Goal: Task Accomplishment & Management: Complete application form

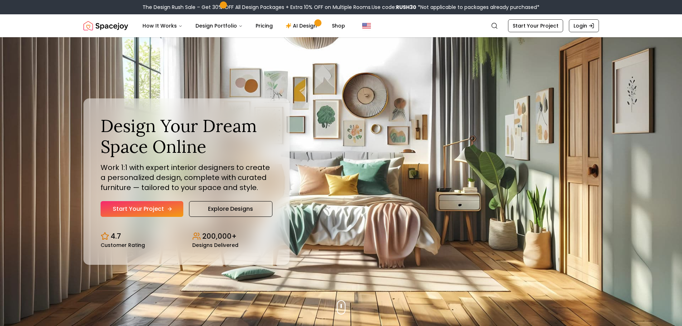
click at [159, 210] on link "Start Your Project" at bounding box center [142, 209] width 83 height 16
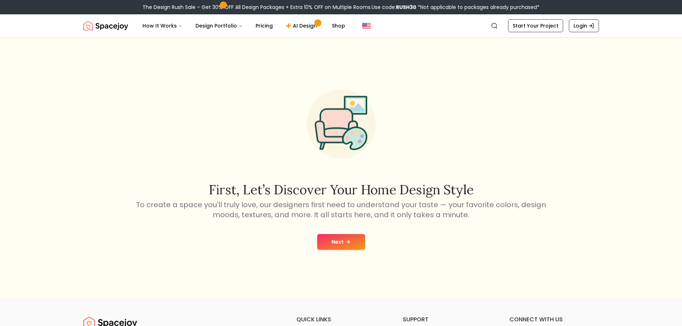
click at [332, 238] on button "Next" at bounding box center [341, 242] width 48 height 16
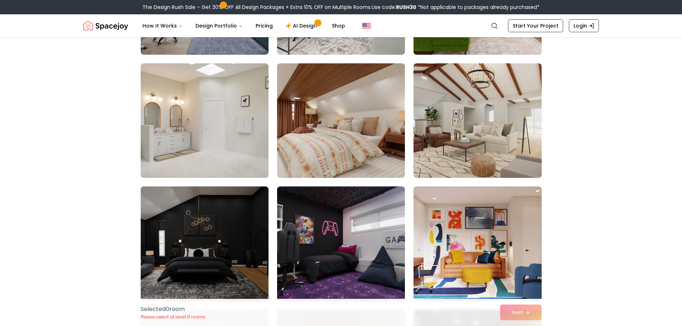
scroll to position [645, 0]
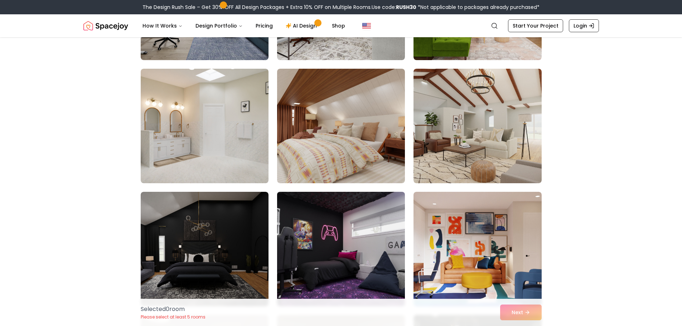
click at [341, 208] on img at bounding box center [341, 249] width 134 height 120
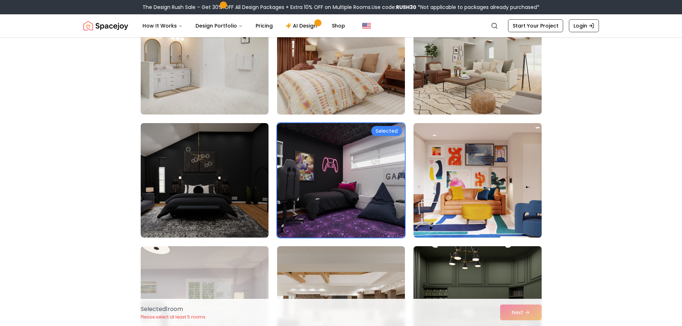
scroll to position [788, 0]
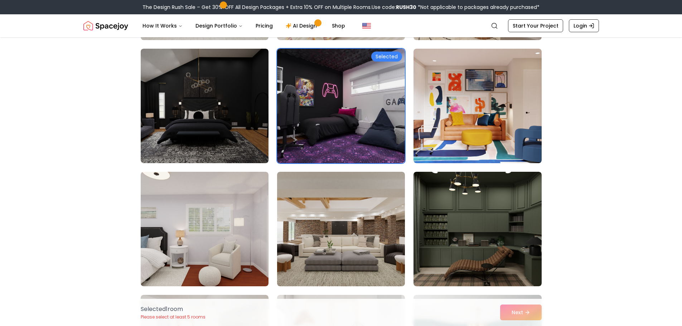
click at [514, 314] on div "Selected 1 room Please select at least 5 rooms Next" at bounding box center [341, 312] width 413 height 27
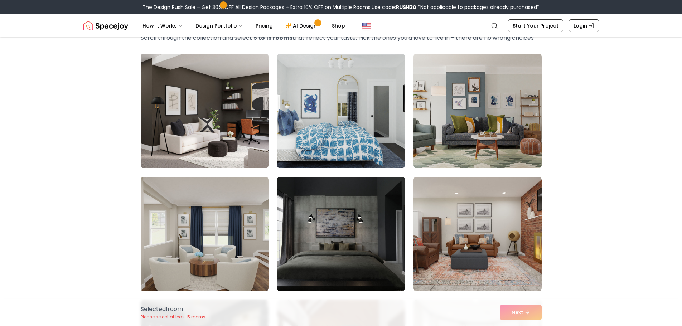
scroll to position [36, 0]
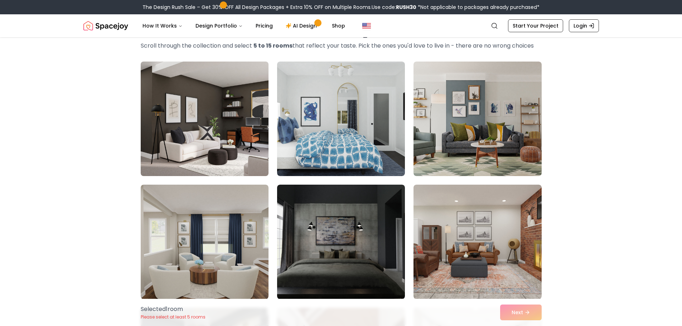
click at [246, 162] on img at bounding box center [205, 119] width 134 height 120
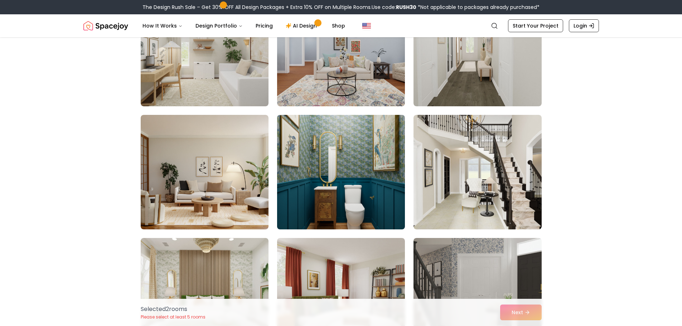
scroll to position [1540, 0]
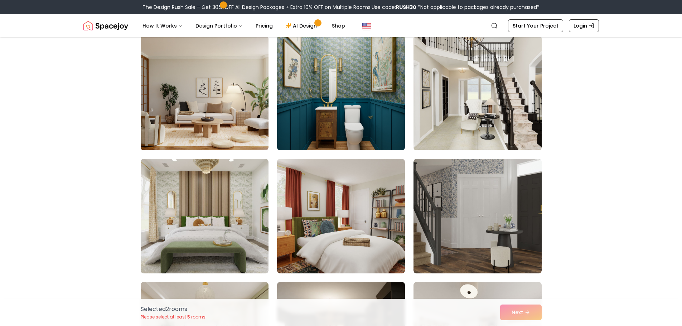
click at [451, 124] on img at bounding box center [478, 93] width 134 height 120
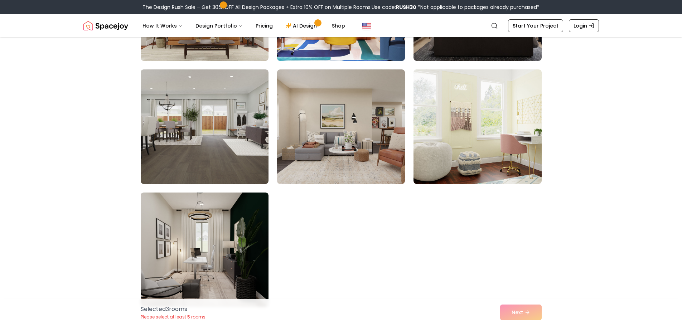
scroll to position [4084, 0]
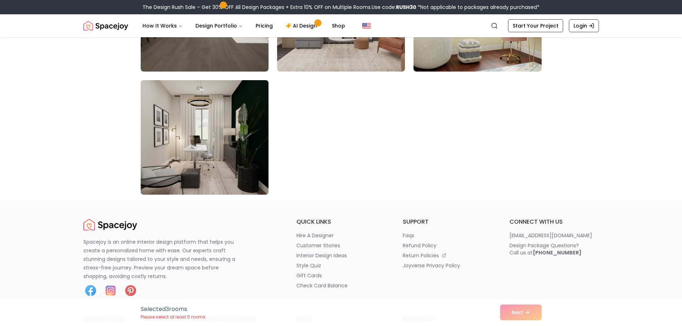
click at [237, 147] on img at bounding box center [205, 137] width 134 height 120
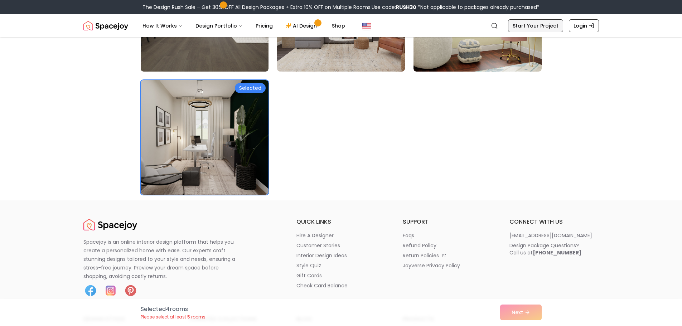
click at [524, 28] on link "Start Your Project" at bounding box center [535, 25] width 55 height 13
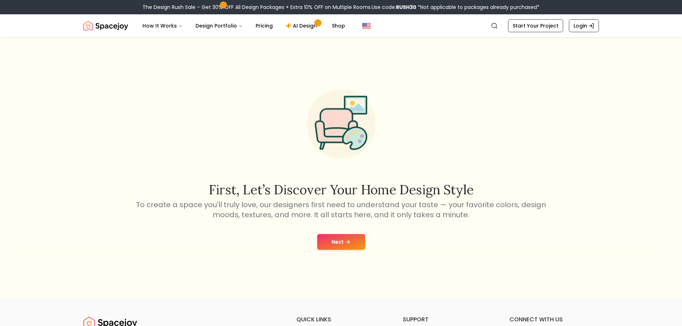
click at [381, 179] on div "First, let’s discover your home design style To create a space you'll truly lov…" at bounding box center [341, 150] width 413 height 140
click at [309, 19] on link "AI Design" at bounding box center [302, 26] width 45 height 14
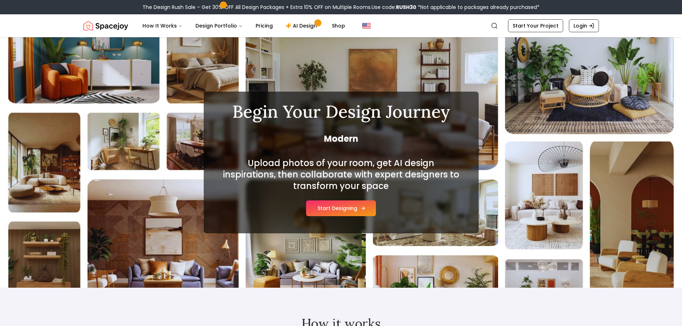
click at [334, 207] on button "Start Designing" at bounding box center [341, 209] width 70 height 16
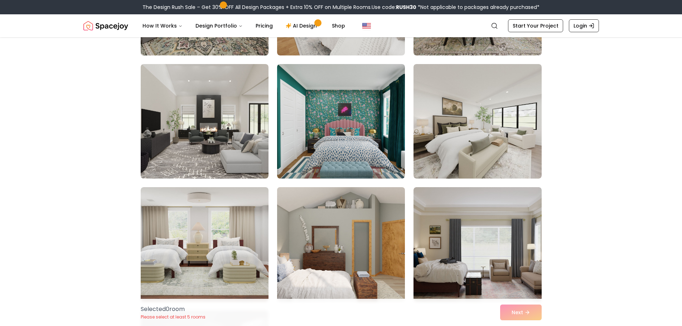
scroll to position [179, 0]
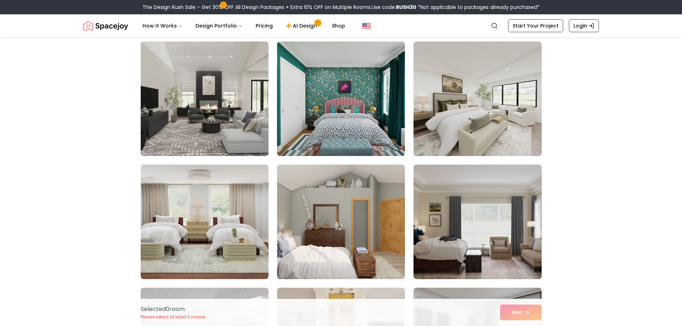
click at [240, 126] on img at bounding box center [205, 99] width 134 height 120
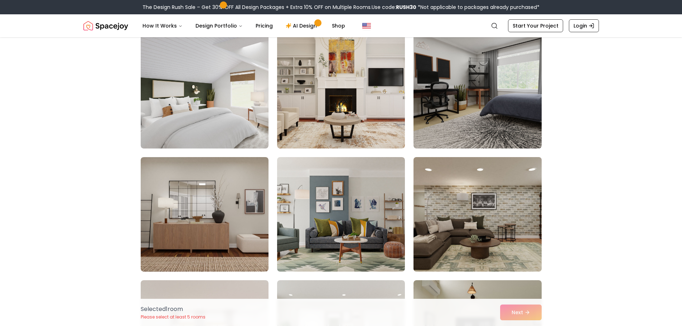
scroll to position [430, 0]
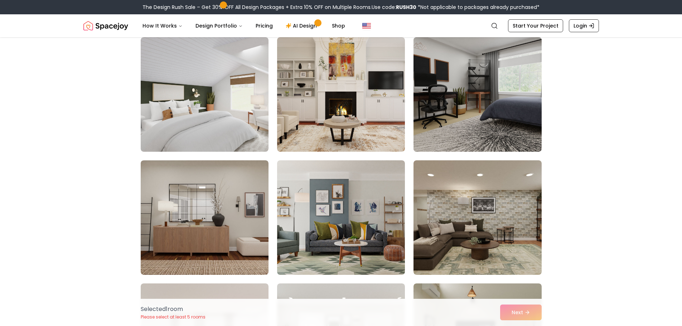
click at [477, 131] on img at bounding box center [478, 94] width 134 height 120
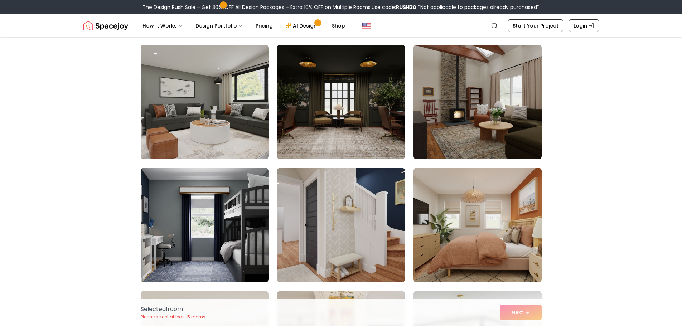
scroll to position [860, 0]
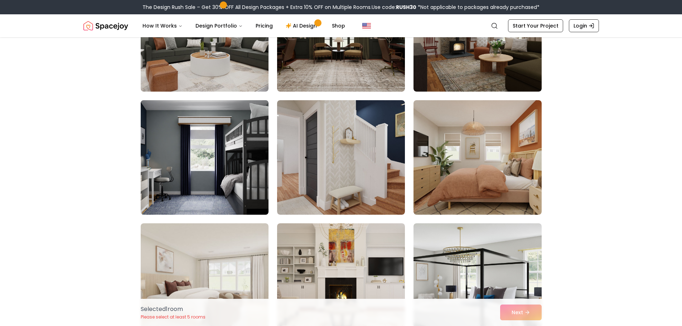
click at [183, 183] on img at bounding box center [205, 157] width 134 height 120
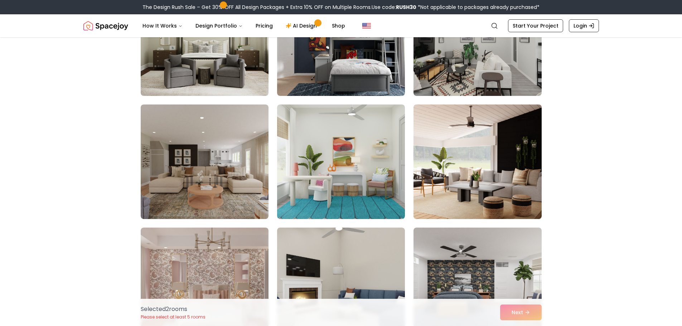
scroll to position [1361, 0]
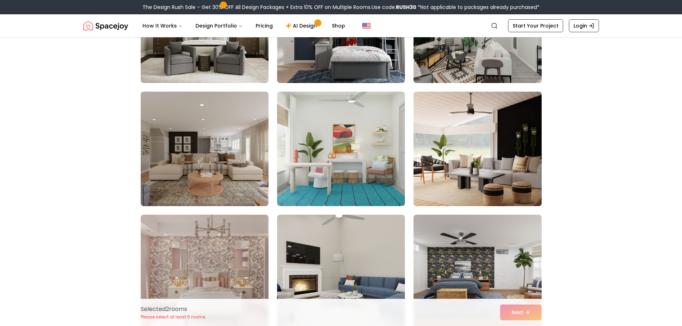
click at [474, 175] on img at bounding box center [478, 149] width 134 height 120
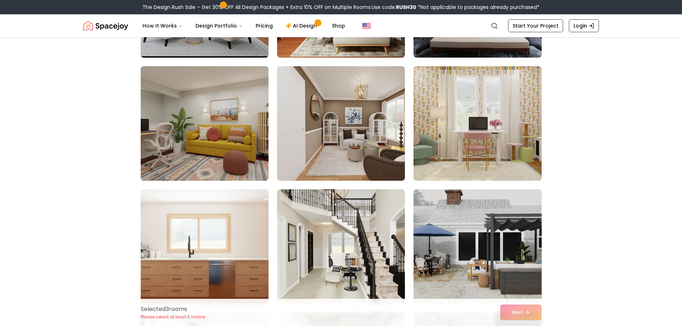
scroll to position [2866, 0]
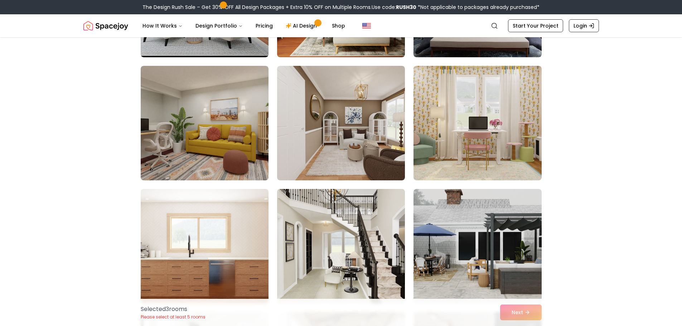
click at [370, 239] on img at bounding box center [341, 246] width 134 height 120
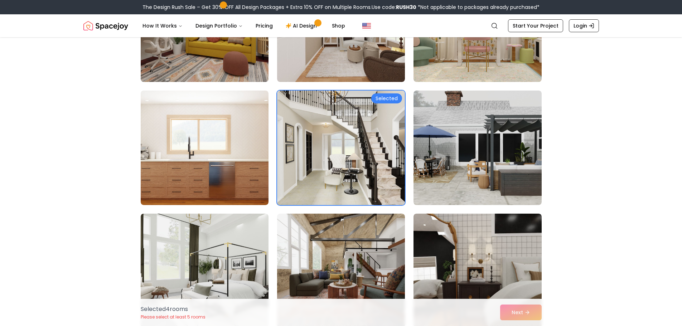
scroll to position [3009, 0]
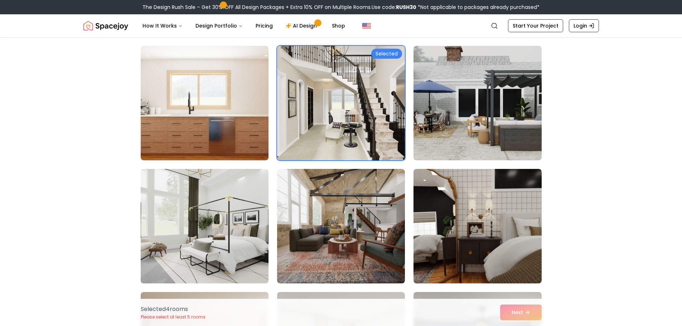
click at [229, 236] on img at bounding box center [205, 226] width 134 height 120
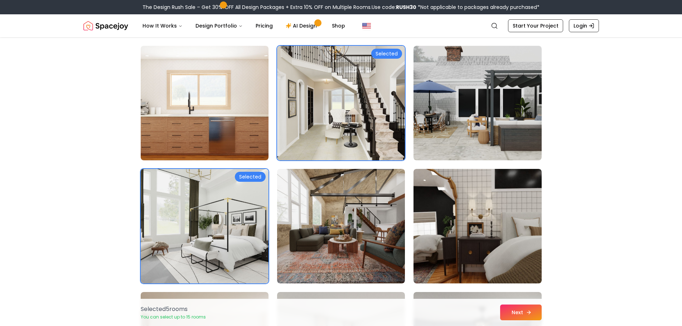
click at [538, 317] on button "Next" at bounding box center [521, 313] width 42 height 16
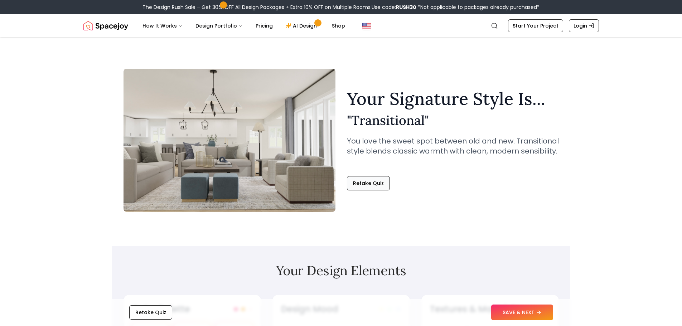
click at [370, 180] on button "Retake Quiz" at bounding box center [368, 183] width 43 height 14
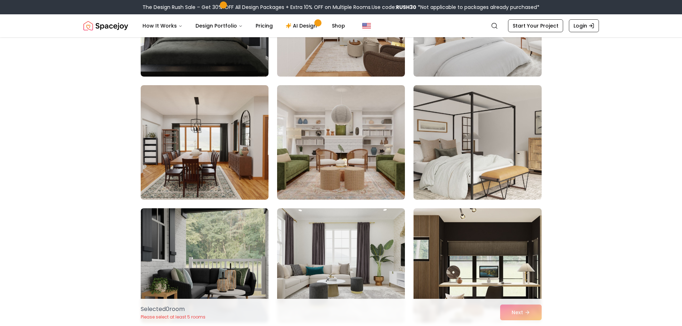
scroll to position [788, 0]
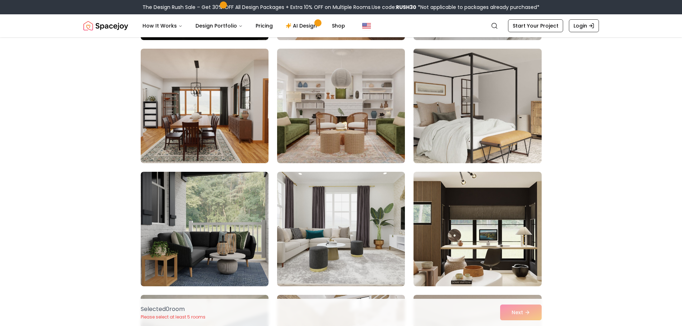
click at [490, 123] on img at bounding box center [478, 106] width 134 height 120
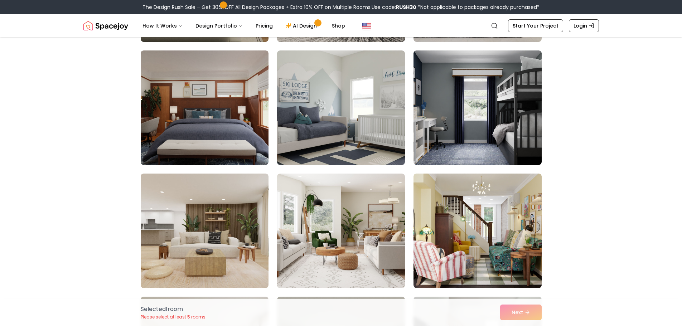
scroll to position [2544, 0]
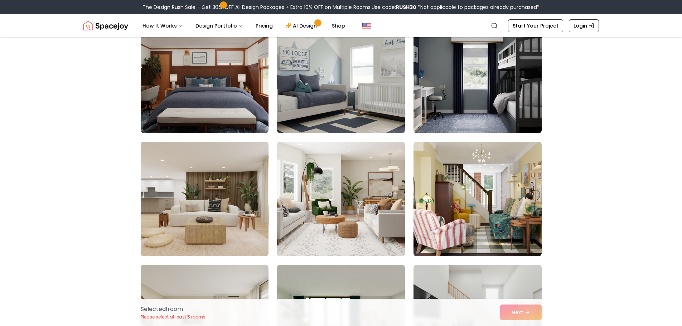
click at [492, 102] on img at bounding box center [478, 76] width 134 height 120
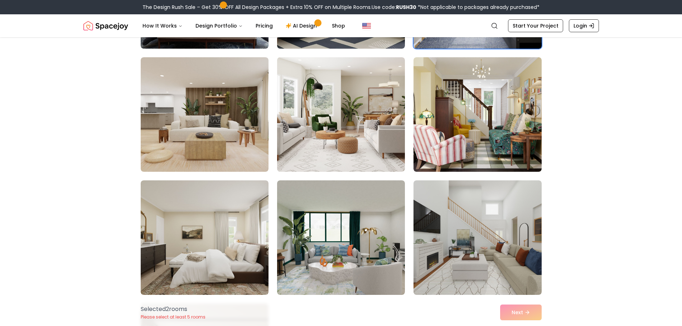
scroll to position [2723, 0]
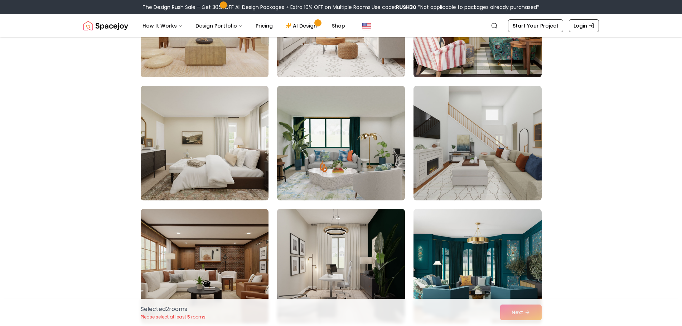
click at [367, 231] on img at bounding box center [341, 266] width 134 height 120
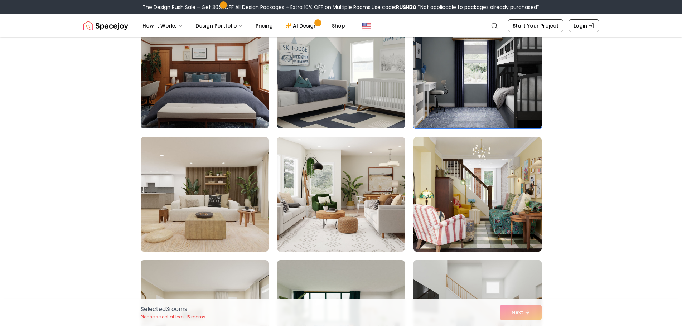
scroll to position [2544, 0]
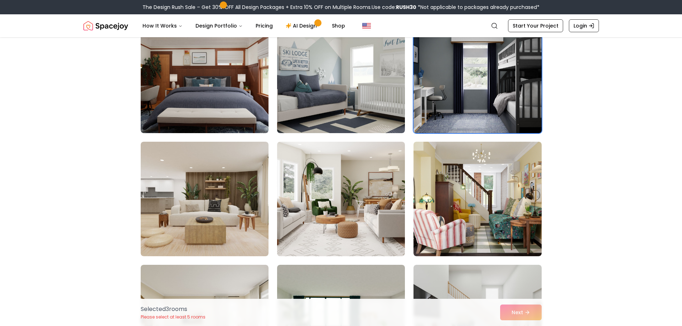
click at [488, 108] on img at bounding box center [478, 76] width 134 height 120
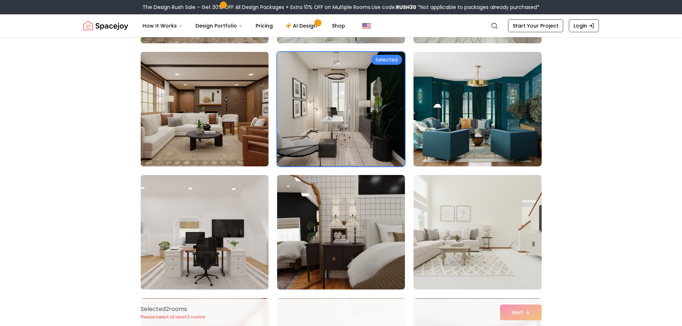
scroll to position [2973, 0]
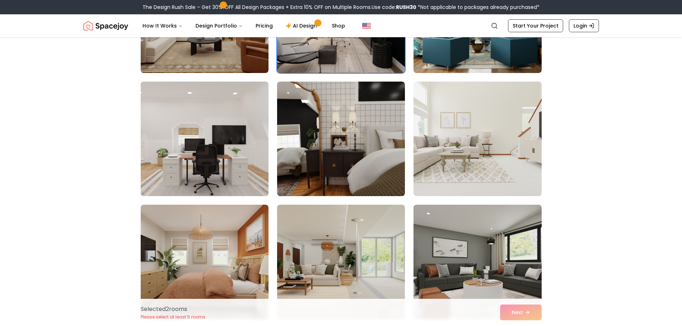
click at [228, 138] on img at bounding box center [205, 139] width 134 height 120
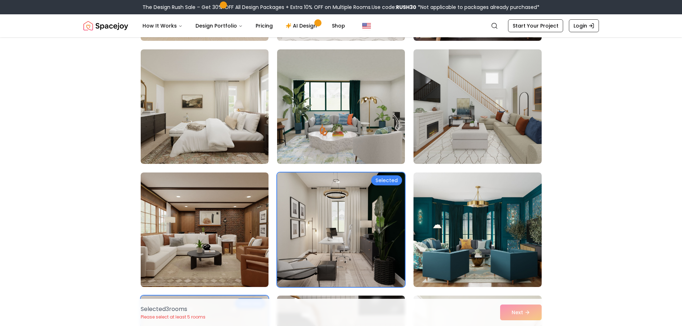
scroll to position [2723, 0]
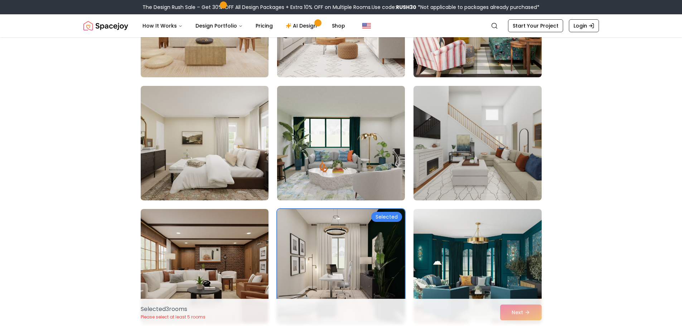
click at [342, 245] on img at bounding box center [341, 266] width 134 height 120
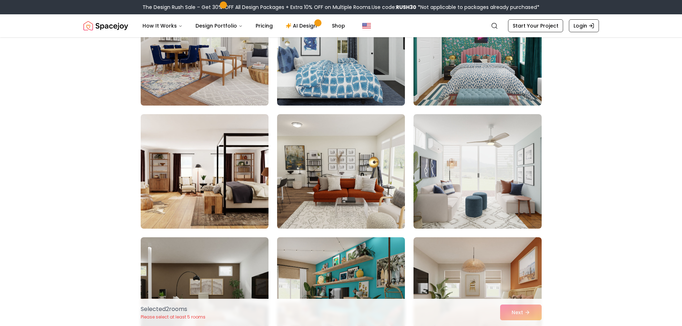
scroll to position [3869, 0]
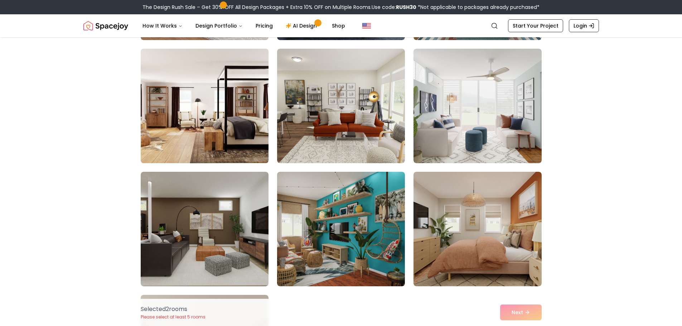
click at [181, 124] on img at bounding box center [205, 106] width 134 height 120
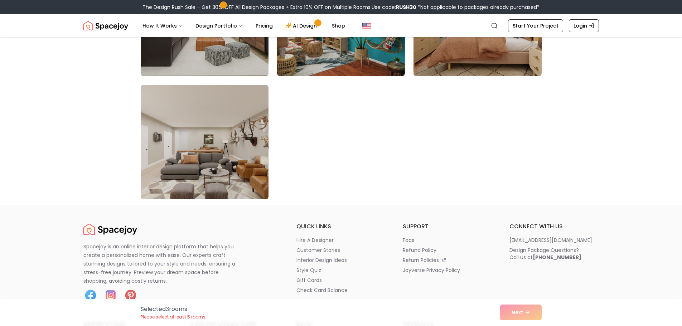
scroll to position [4084, 0]
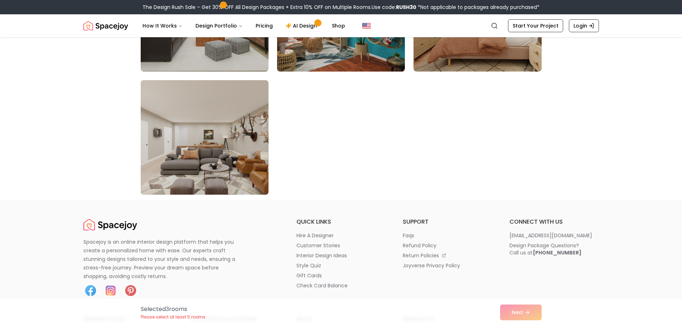
click at [192, 127] on img at bounding box center [205, 137] width 134 height 120
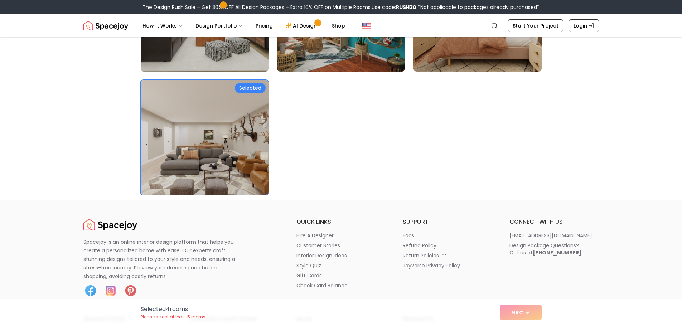
click at [192, 127] on img at bounding box center [205, 137] width 134 height 120
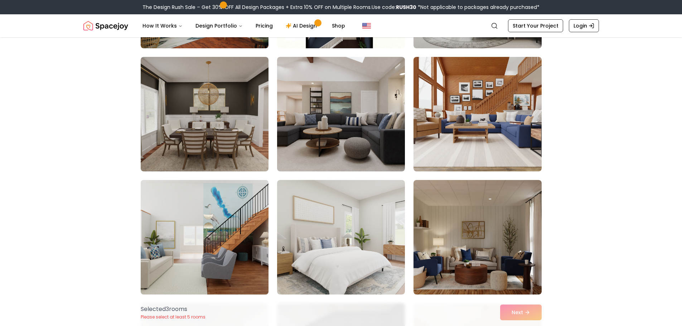
scroll to position [3332, 0]
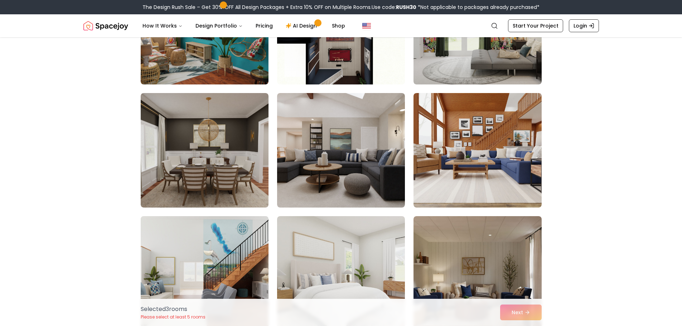
click at [253, 190] on img at bounding box center [205, 150] width 128 height 115
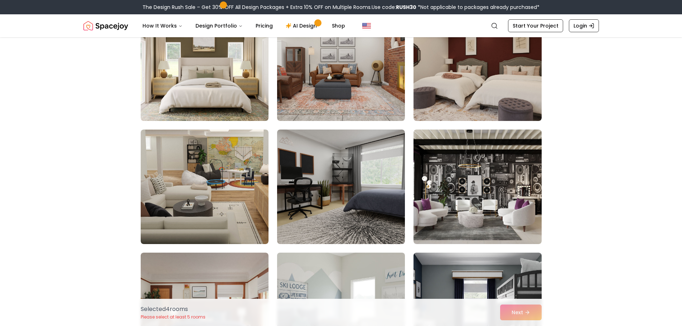
scroll to position [2293, 0]
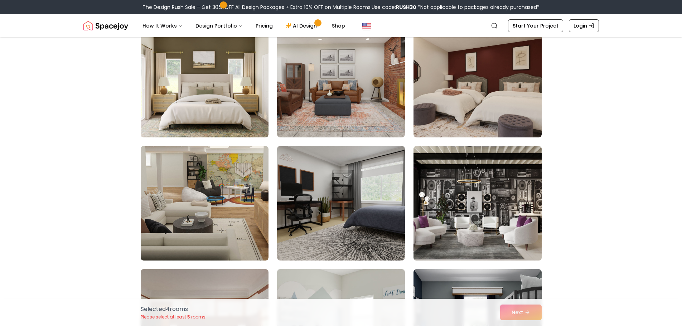
click at [435, 181] on img at bounding box center [478, 203] width 134 height 120
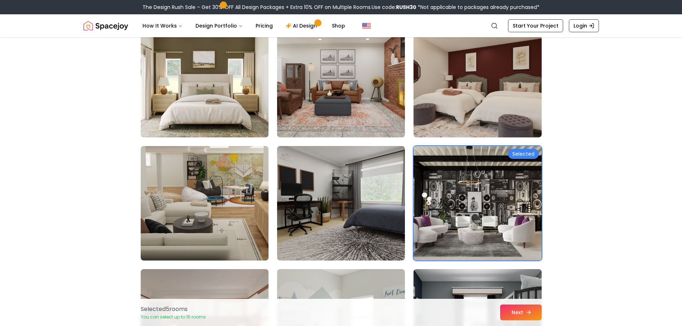
click at [521, 311] on button "Next" at bounding box center [521, 313] width 42 height 16
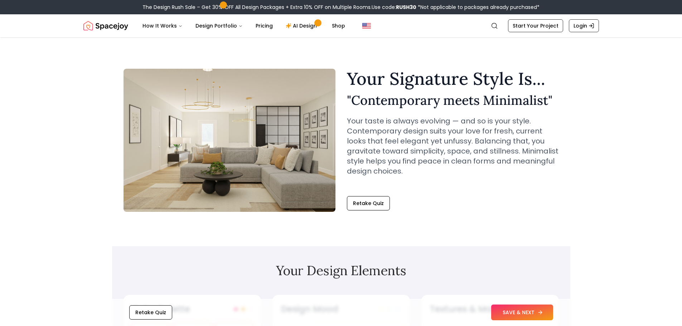
click at [517, 307] on button "SAVE & NEXT" at bounding box center [523, 313] width 62 height 16
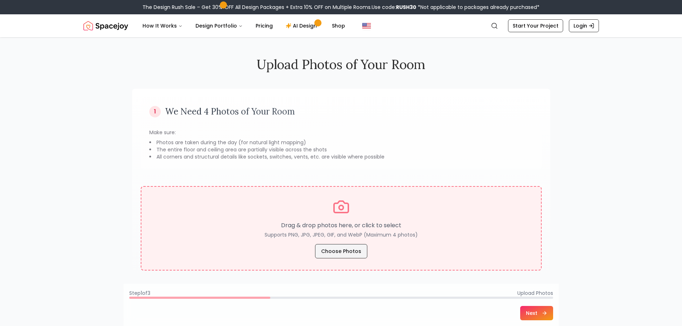
click at [340, 250] on button "Choose Photos" at bounding box center [341, 251] width 52 height 14
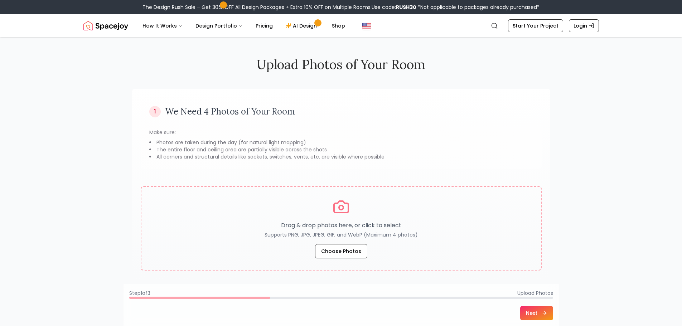
click at [522, 314] on button "Next" at bounding box center [537, 313] width 33 height 14
click at [526, 311] on button "Next" at bounding box center [537, 313] width 33 height 14
click at [252, 303] on footer "⚠️ Please upload at least one room photo Dismiss Step 1 of 3 Upload Photos Next" at bounding box center [342, 292] width 436 height 67
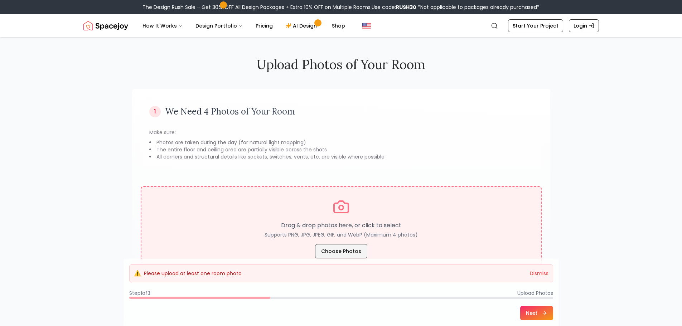
click at [336, 254] on button "Choose Photos" at bounding box center [341, 251] width 52 height 14
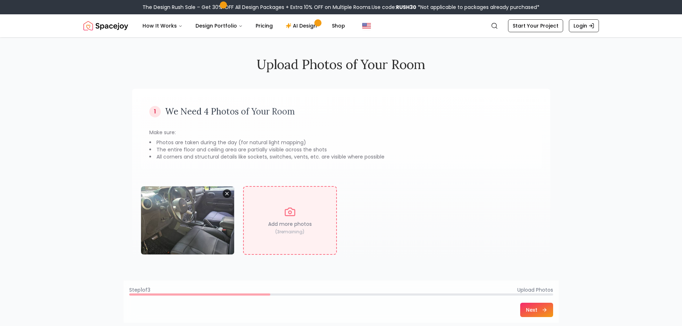
click at [228, 194] on icon "Remove image" at bounding box center [227, 194] width 6 height 6
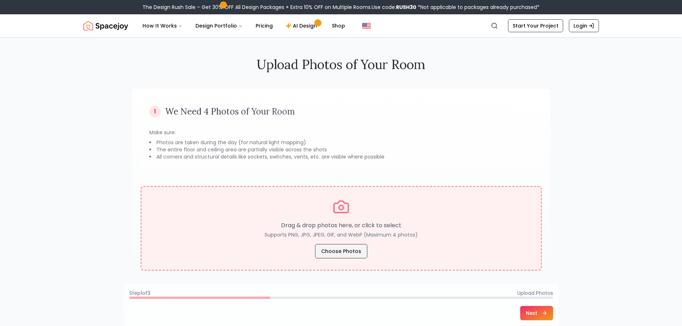
click at [352, 249] on button "Choose Photos" at bounding box center [341, 251] width 52 height 14
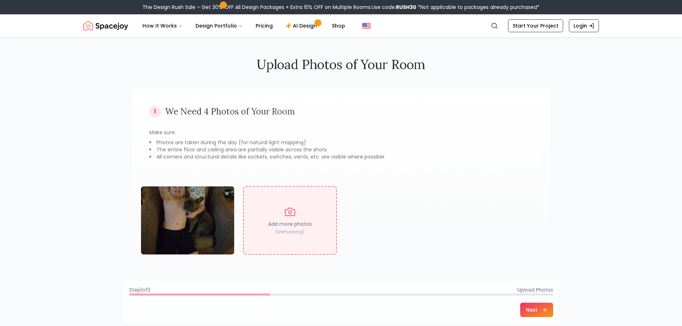
click at [192, 214] on img at bounding box center [187, 221] width 93 height 68
click at [227, 195] on icon "Remove image" at bounding box center [227, 194] width 6 height 6
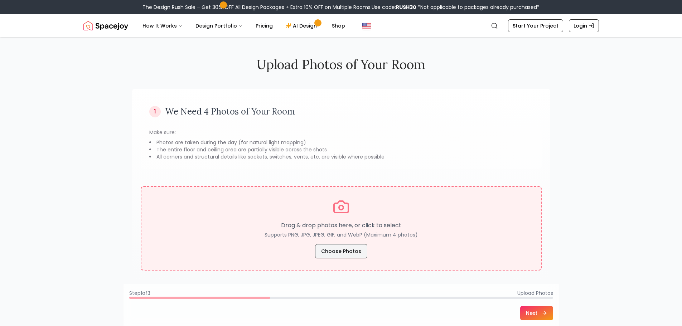
click at [331, 245] on button "Choose Photos" at bounding box center [341, 251] width 52 height 14
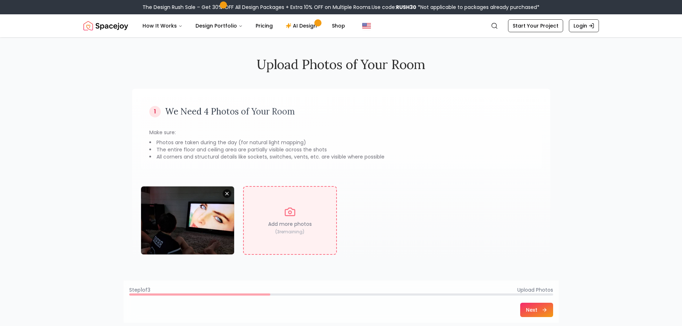
click at [229, 192] on icon "Remove image" at bounding box center [227, 194] width 6 height 6
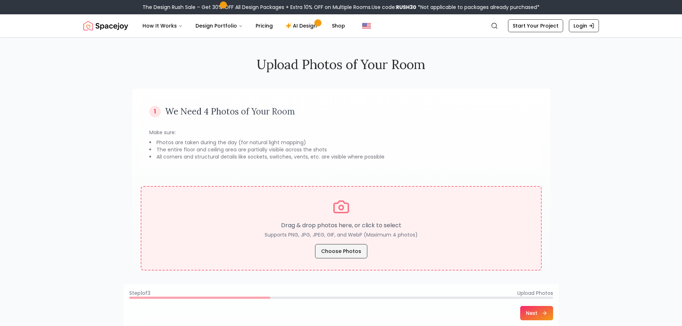
click at [328, 250] on button "Choose Photos" at bounding box center [341, 251] width 52 height 14
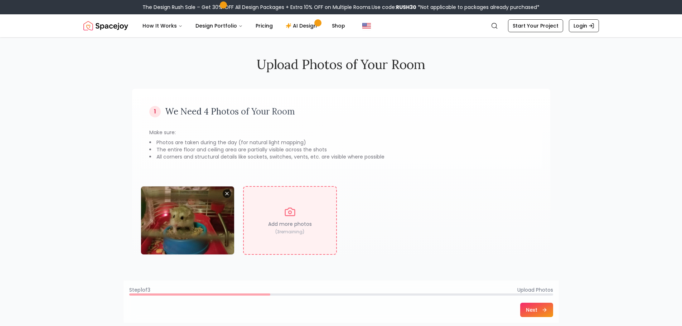
click at [227, 192] on icon "Remove image" at bounding box center [227, 194] width 6 height 6
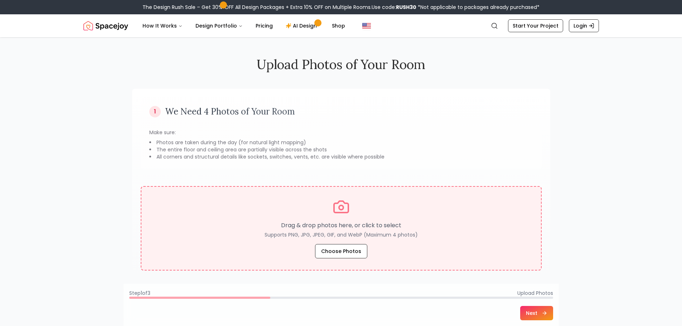
click at [345, 259] on div "Drag & drop photos here, or click to select Supports PNG, JPG, JPEG, GIF, and W…" at bounding box center [341, 228] width 401 height 85
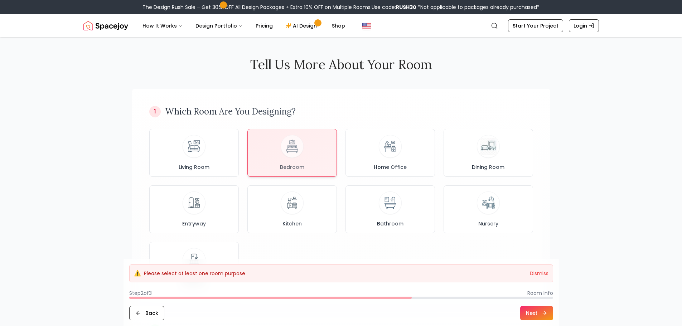
scroll to position [72, 0]
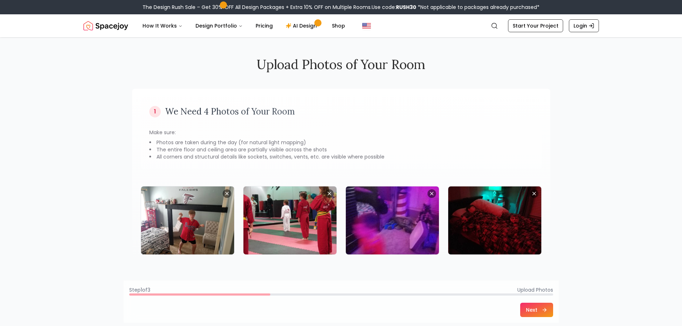
click at [538, 310] on button "Next" at bounding box center [537, 310] width 33 height 14
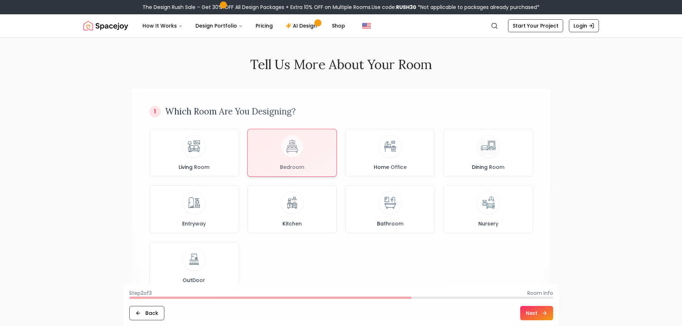
click at [531, 315] on button "Next" at bounding box center [537, 313] width 33 height 14
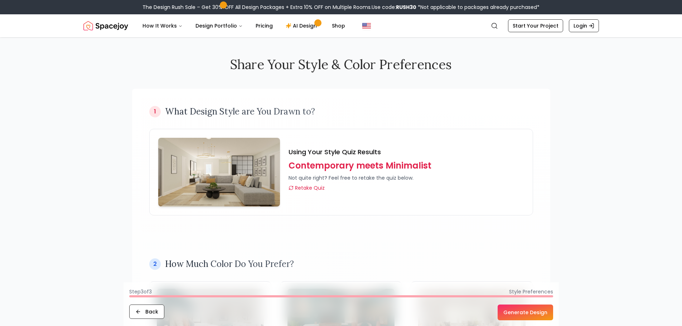
click at [534, 315] on button "Generate Design" at bounding box center [526, 313] width 56 height 16
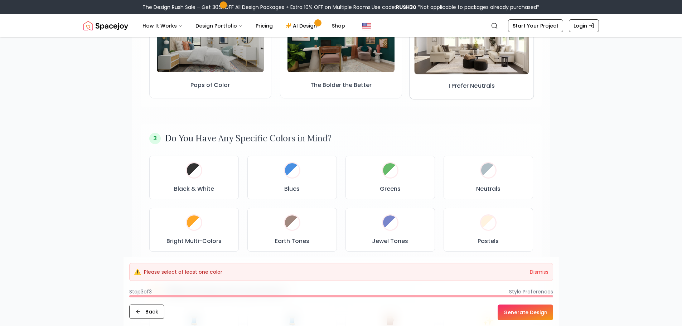
scroll to position [322, 0]
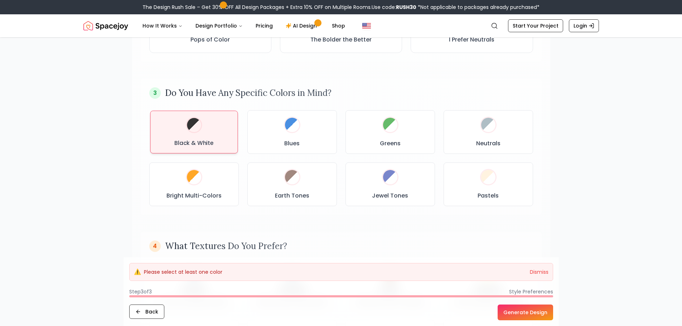
click at [222, 129] on div "Black & White" at bounding box center [194, 132] width 76 height 31
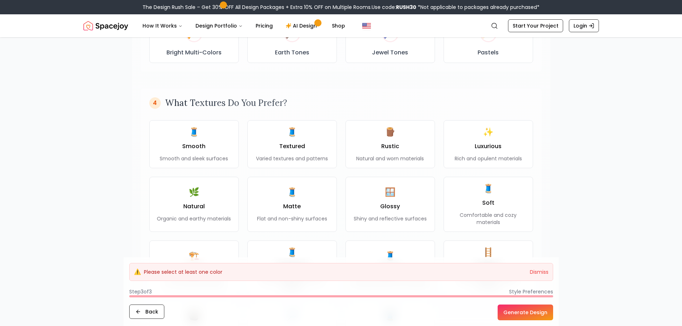
scroll to position [287, 0]
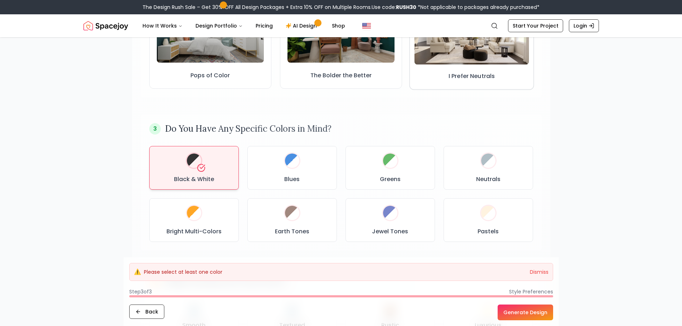
click at [481, 59] on img at bounding box center [472, 32] width 115 height 64
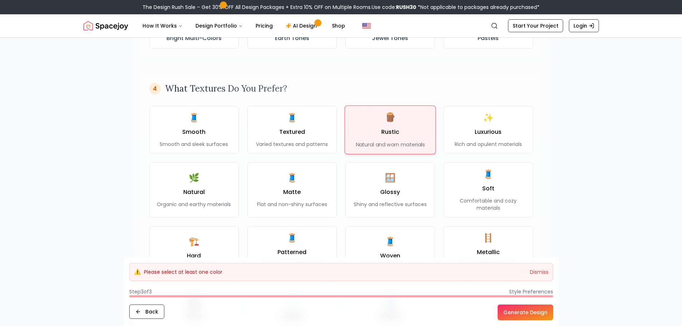
scroll to position [502, 0]
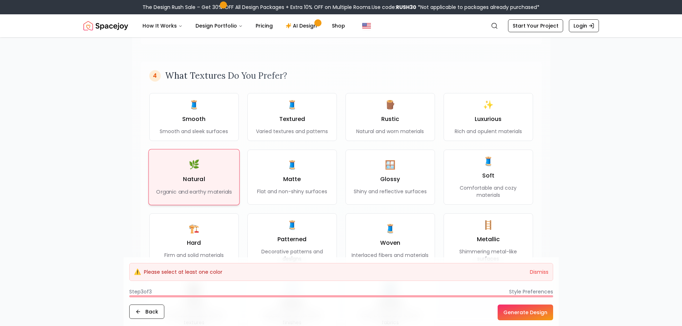
click at [208, 183] on div "🌿 Natural Organic and earthy materials" at bounding box center [194, 177] width 76 height 37
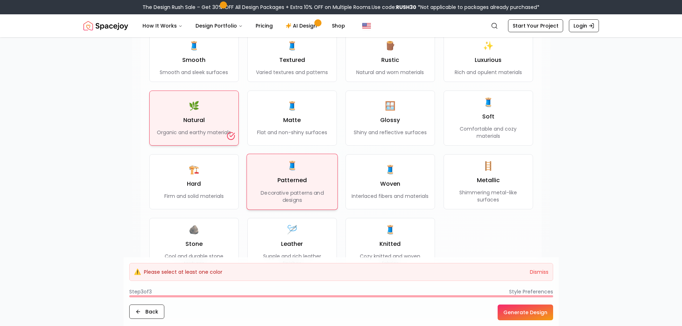
scroll to position [573, 0]
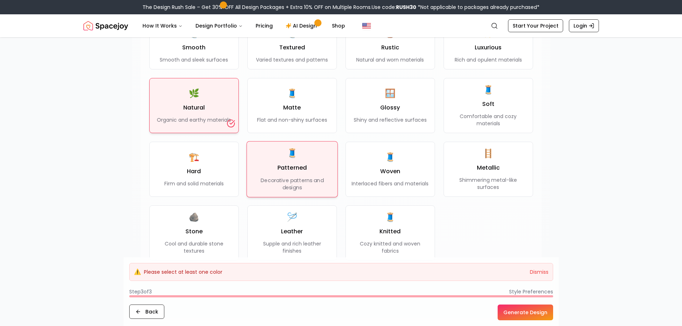
click at [298, 171] on h3 "Patterned" at bounding box center [292, 168] width 30 height 9
click at [319, 181] on p "Decorative patterns and designs" at bounding box center [292, 184] width 79 height 15
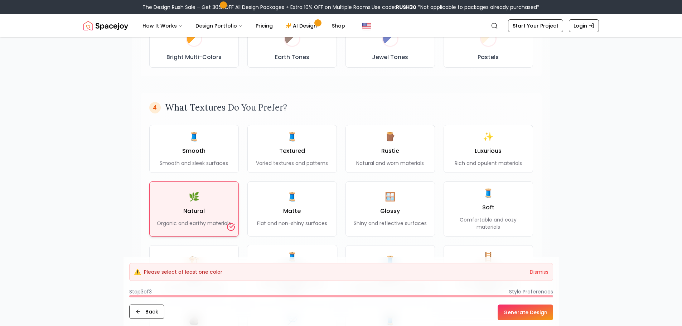
scroll to position [466, 0]
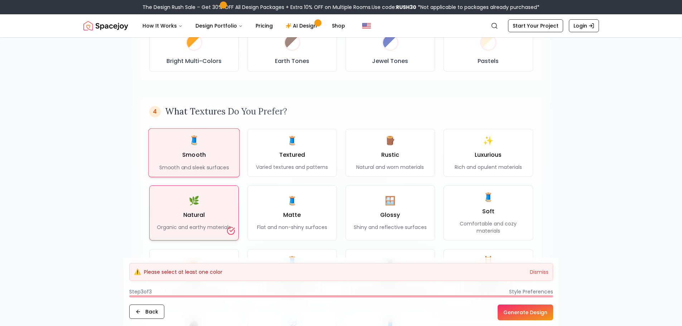
click at [214, 144] on div "🧵 Smooth Smooth and sleek surfaces" at bounding box center [194, 153] width 70 height 37
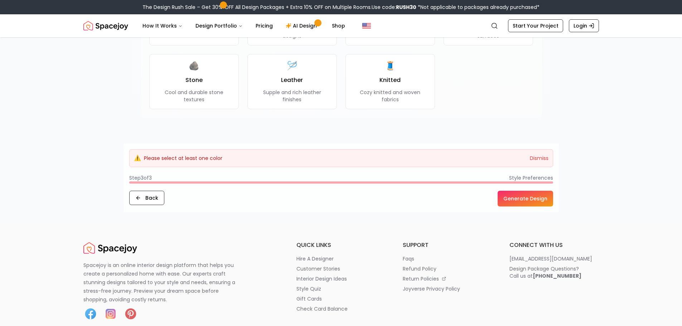
scroll to position [788, 0]
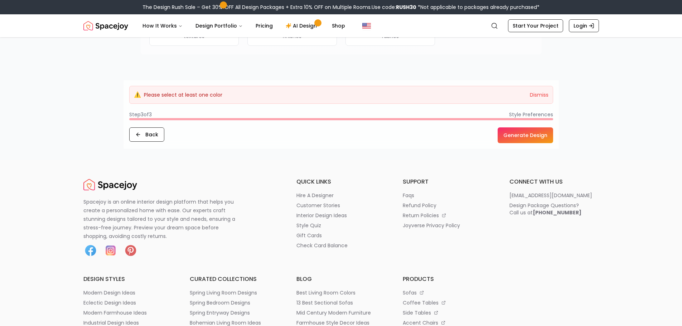
click at [524, 135] on button "Generate Design" at bounding box center [526, 136] width 56 height 16
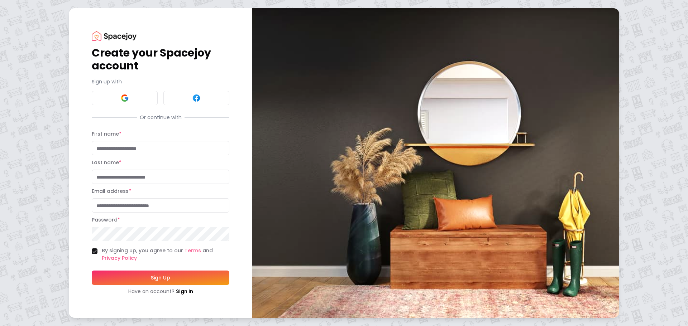
click at [197, 146] on input "First name *" at bounding box center [161, 148] width 138 height 14
click at [317, 192] on img at bounding box center [435, 163] width 367 height 310
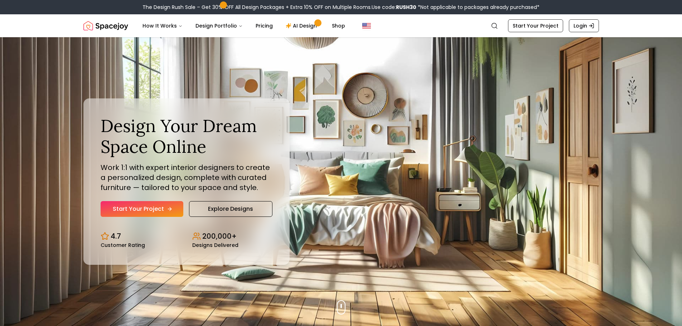
click at [147, 209] on link "Start Your Project" at bounding box center [142, 209] width 83 height 16
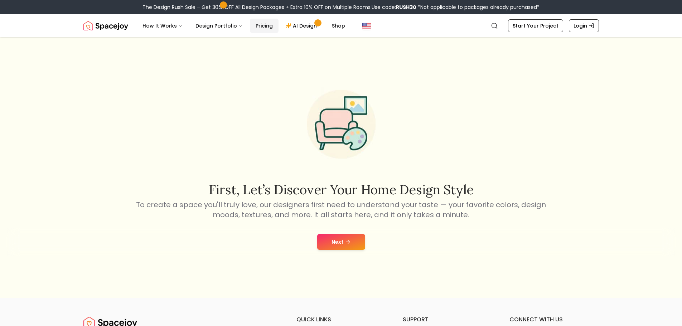
click at [262, 29] on link "Pricing" at bounding box center [264, 26] width 29 height 14
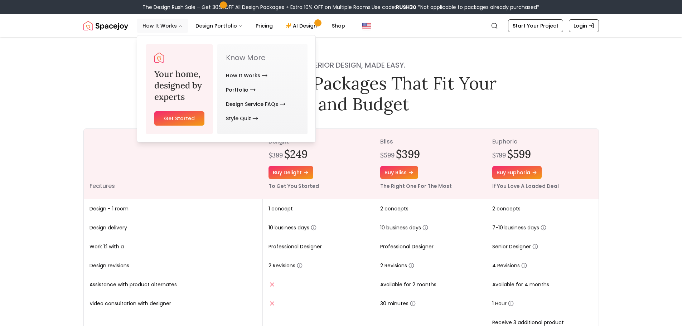
click at [160, 19] on button "How It Works" at bounding box center [163, 26] width 52 height 14
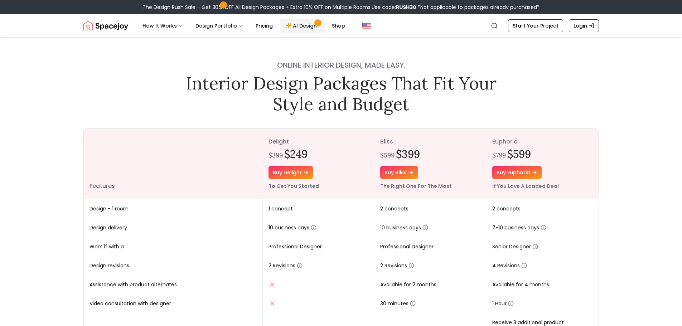
click at [299, 29] on link "AI Design" at bounding box center [302, 26] width 45 height 14
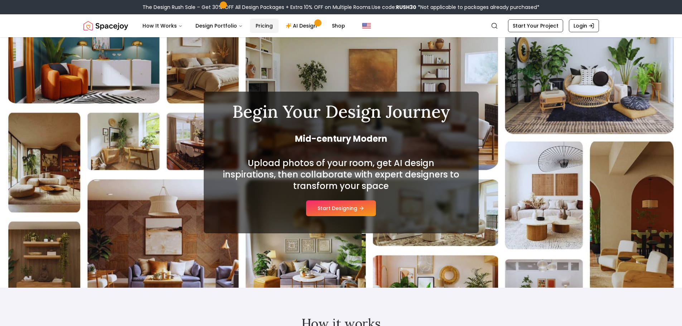
click at [255, 19] on link "Pricing" at bounding box center [264, 26] width 29 height 14
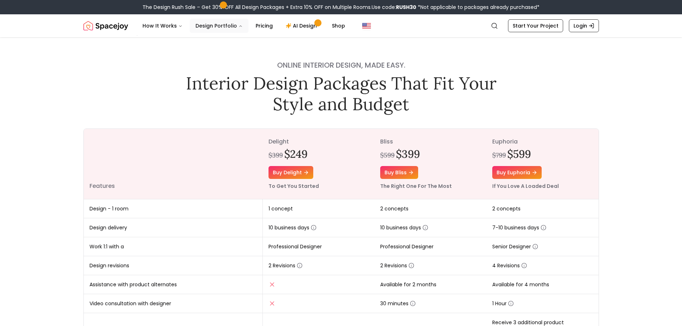
click at [227, 20] on button "Design Portfolio" at bounding box center [219, 26] width 59 height 14
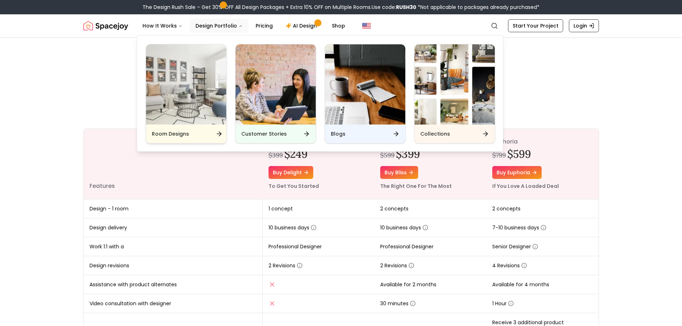
click at [199, 78] on img "Main" at bounding box center [186, 84] width 80 height 80
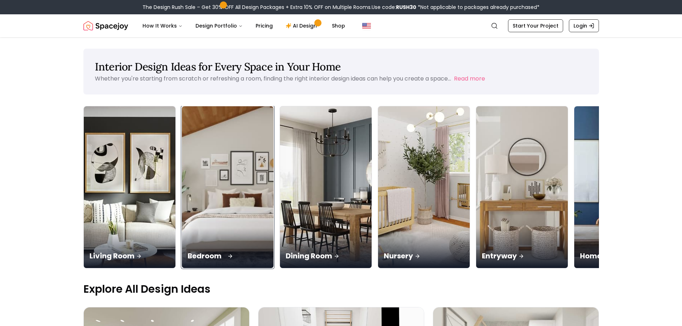
click at [198, 206] on img at bounding box center [227, 187] width 96 height 170
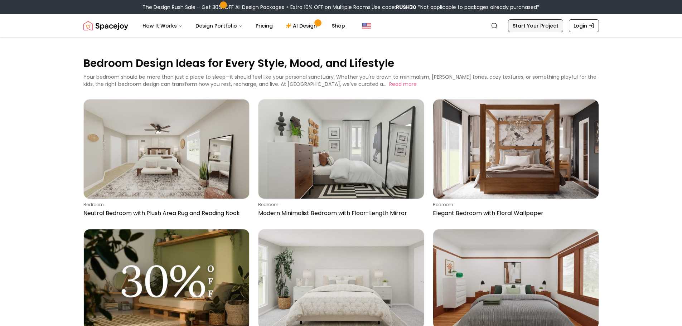
click at [534, 26] on link "Start Your Project" at bounding box center [535, 25] width 55 height 13
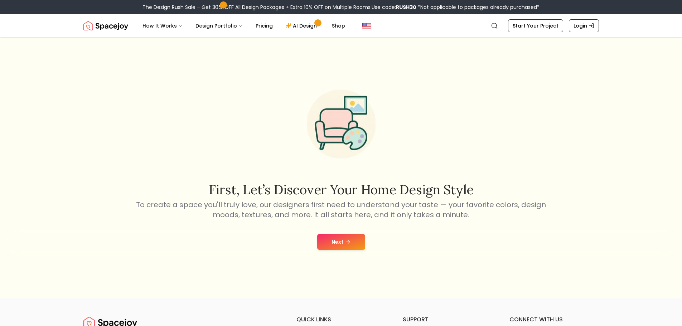
click at [341, 231] on div "Next" at bounding box center [341, 242] width 671 height 27
click at [349, 237] on button "Next" at bounding box center [341, 242] width 48 height 16
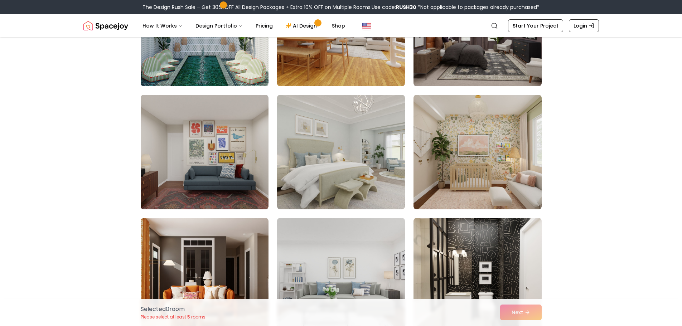
scroll to position [3762, 0]
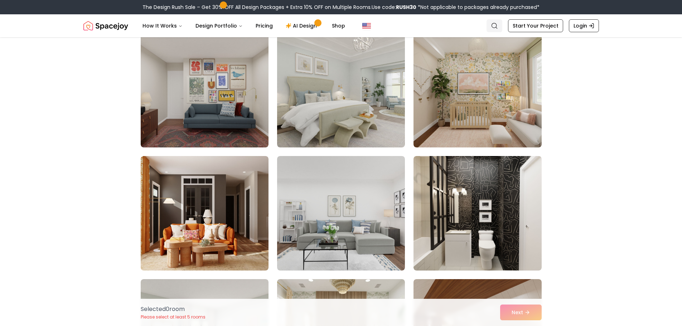
click at [491, 29] on link "Search" at bounding box center [495, 25] width 16 height 13
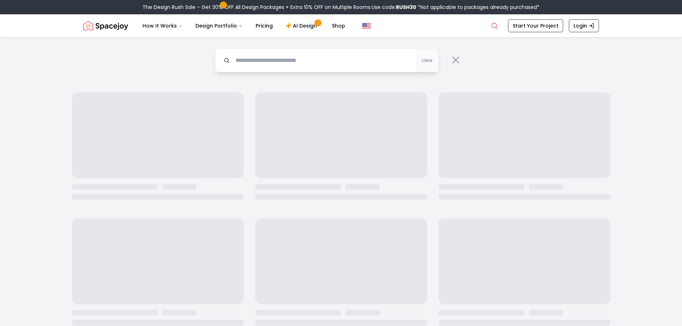
click at [342, 53] on input "text" at bounding box center [327, 61] width 224 height 24
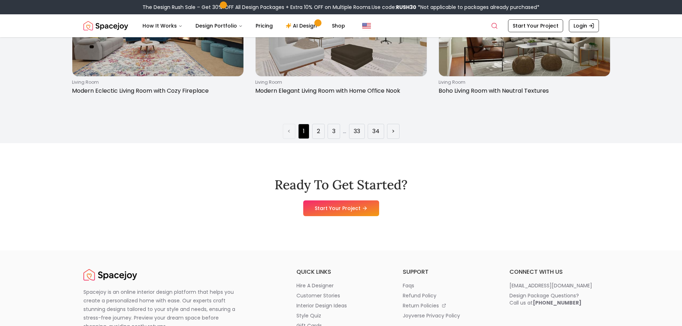
scroll to position [1361, 0]
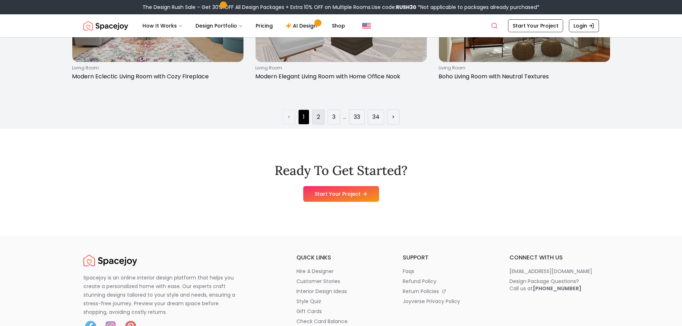
click at [320, 111] on li "2" at bounding box center [318, 117] width 13 height 15
click at [317, 115] on link "2" at bounding box center [318, 117] width 3 height 9
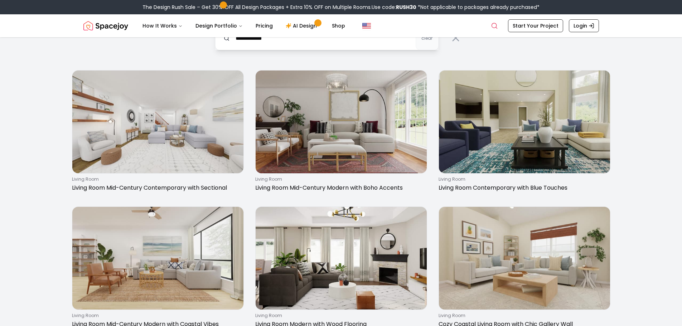
scroll to position [0, 0]
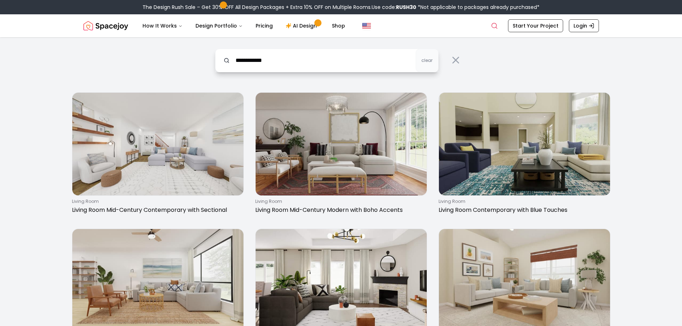
click at [255, 61] on input "**********" at bounding box center [327, 61] width 224 height 24
click at [289, 64] on input "**********" at bounding box center [327, 61] width 224 height 24
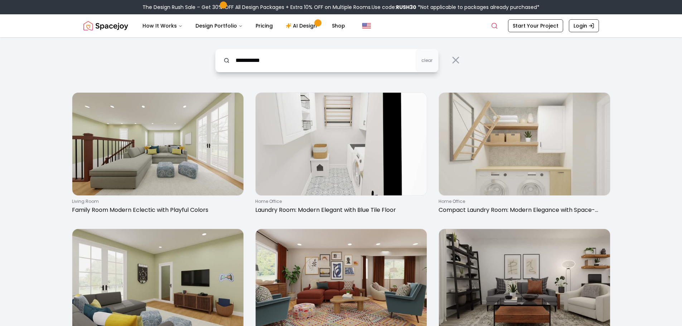
click at [307, 64] on input "**********" at bounding box center [327, 61] width 224 height 24
type input "**********"
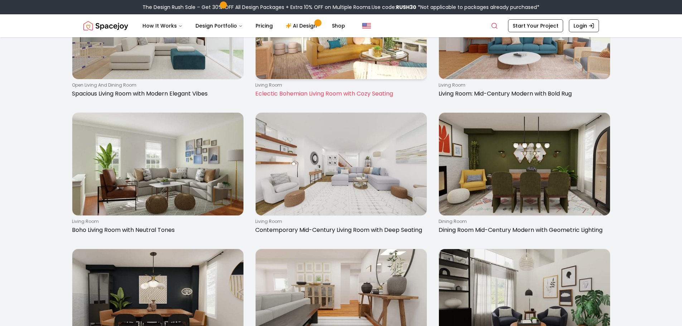
scroll to position [860, 0]
